Goal: Find specific page/section: Find specific page/section

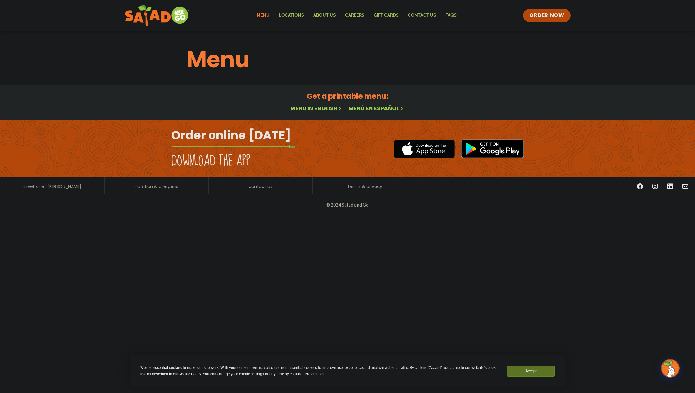
click at [308, 108] on link "Menu in English" at bounding box center [316, 108] width 52 height 8
click at [542, 371] on button "Accept" at bounding box center [531, 371] width 48 height 11
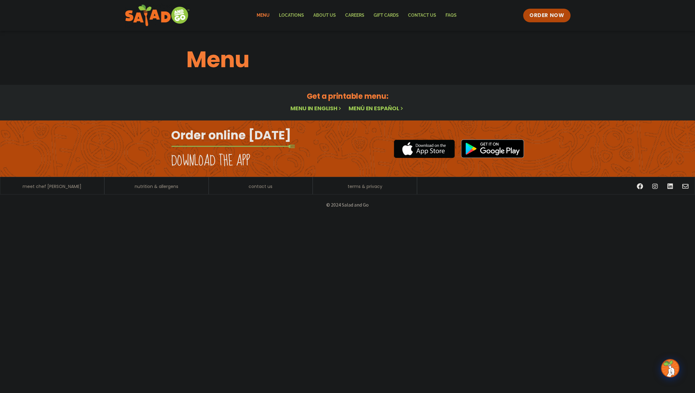
click at [667, 368] on img at bounding box center [669, 367] width 17 height 17
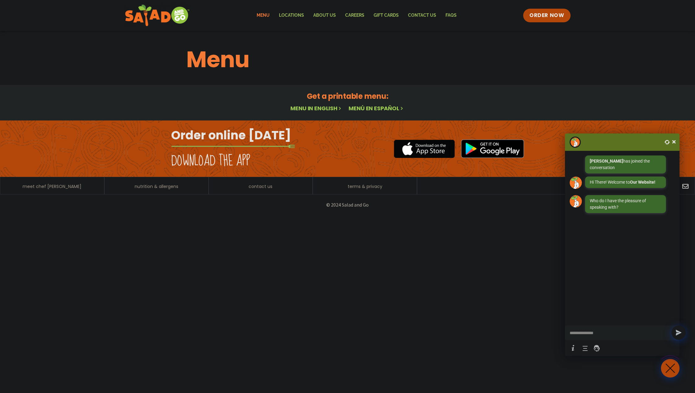
click at [672, 140] on span at bounding box center [674, 142] width 6 height 6
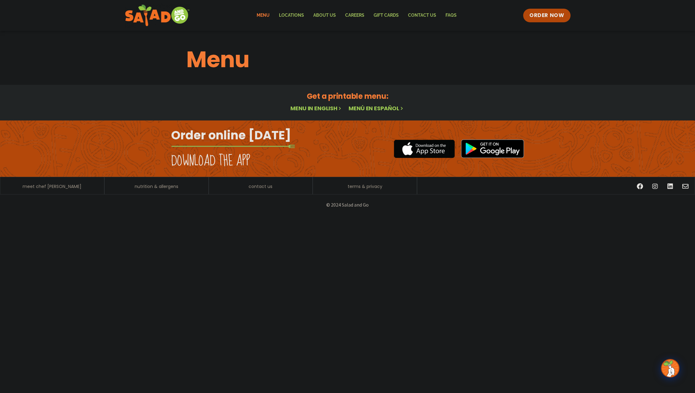
click at [376, 215] on html "Menu Locations About Us Careers GIFT CARDS Contact Us FAQs Menu Menu Locations …" at bounding box center [347, 107] width 695 height 215
click at [294, 13] on link "Locations" at bounding box center [291, 15] width 34 height 14
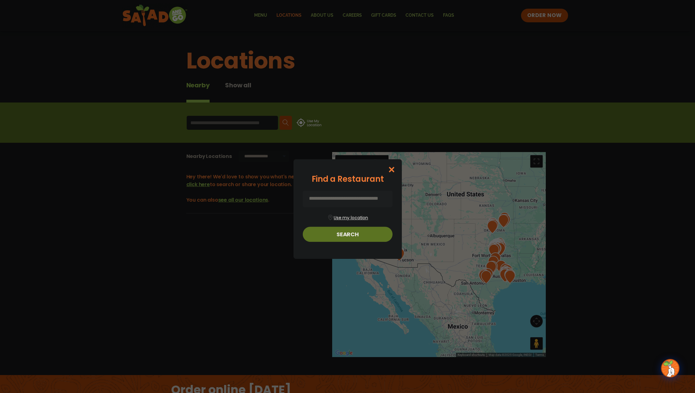
click at [353, 218] on button "Use my location" at bounding box center [348, 217] width 90 height 8
click at [366, 202] on input at bounding box center [348, 199] width 90 height 16
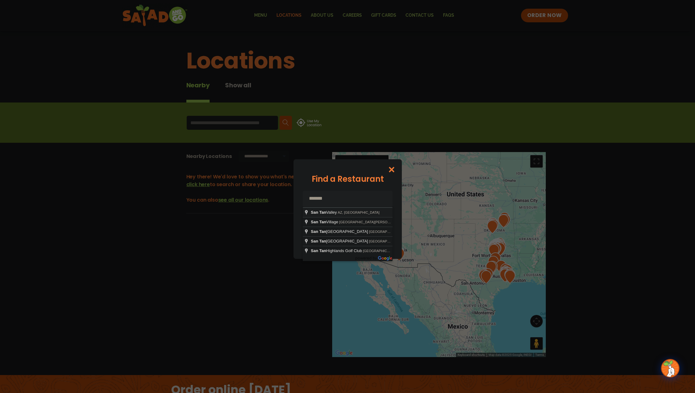
type input "**********"
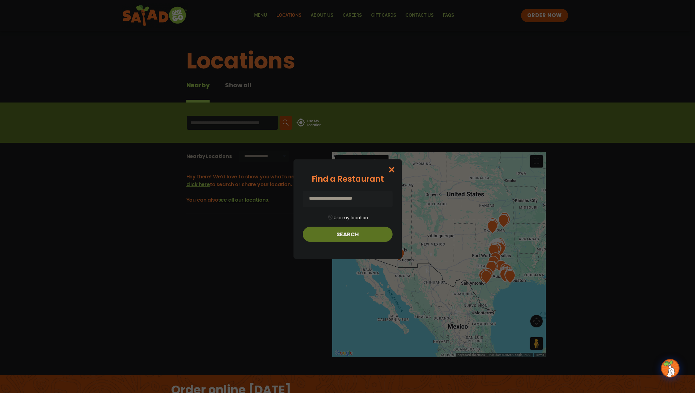
type input "**********"
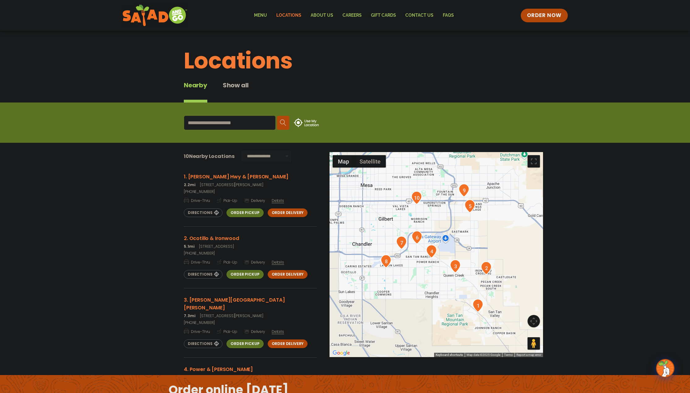
click at [272, 211] on link "Order Delivery" at bounding box center [288, 212] width 40 height 9
